Goal: Navigation & Orientation: Find specific page/section

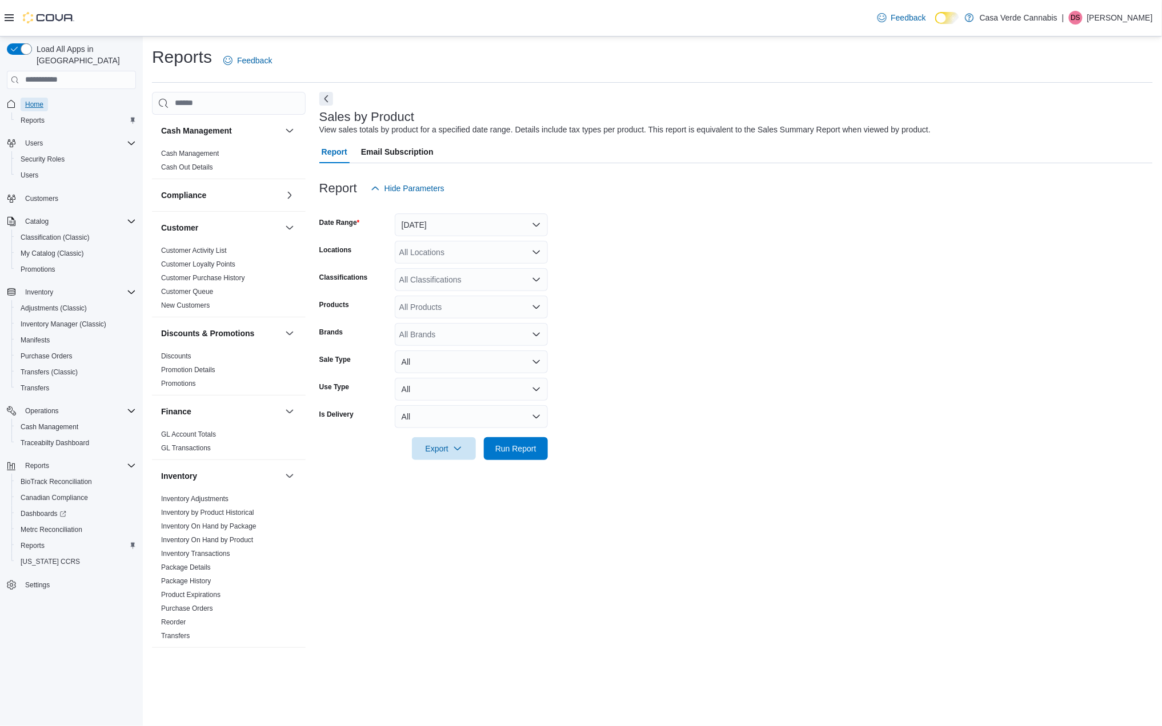
click at [43, 98] on link "Home" at bounding box center [34, 105] width 27 height 14
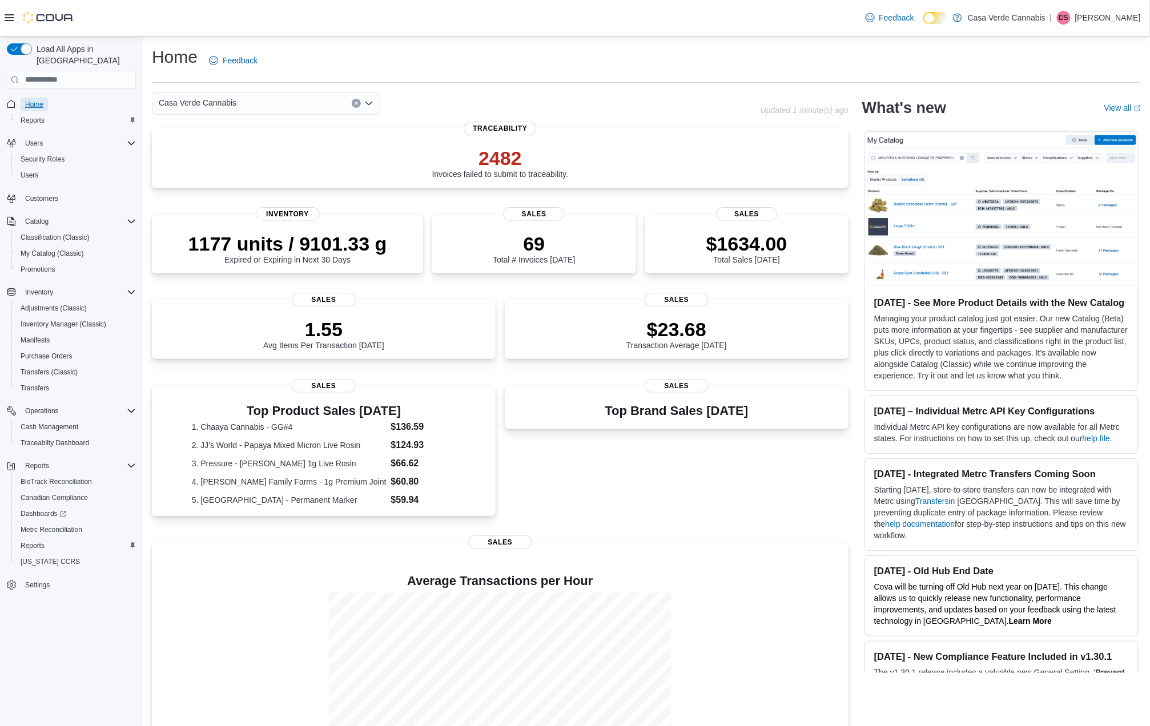
click at [27, 100] on span "Home" at bounding box center [34, 104] width 18 height 9
